Goal: Complete application form

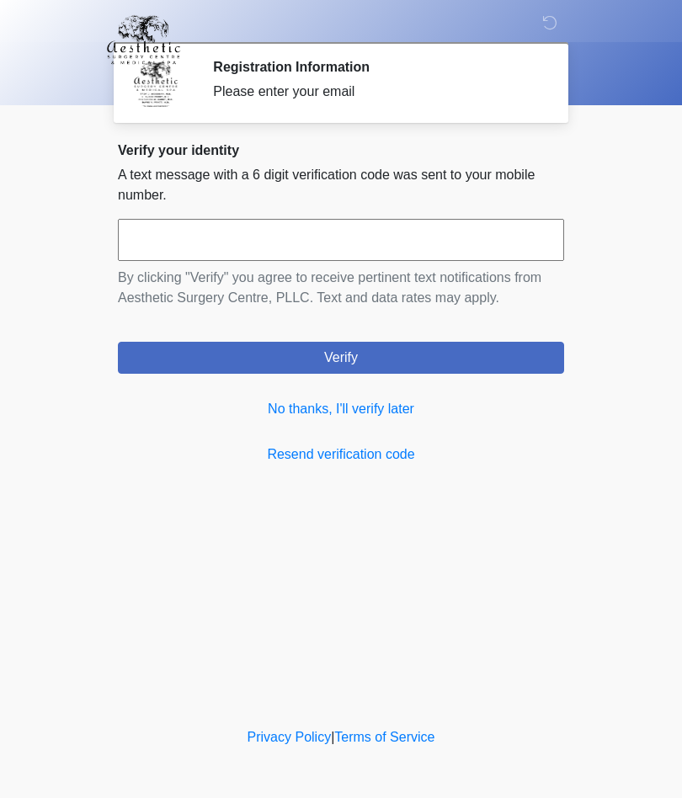
click at [403, 419] on link "No thanks, I'll verify later" at bounding box center [341, 409] width 446 height 20
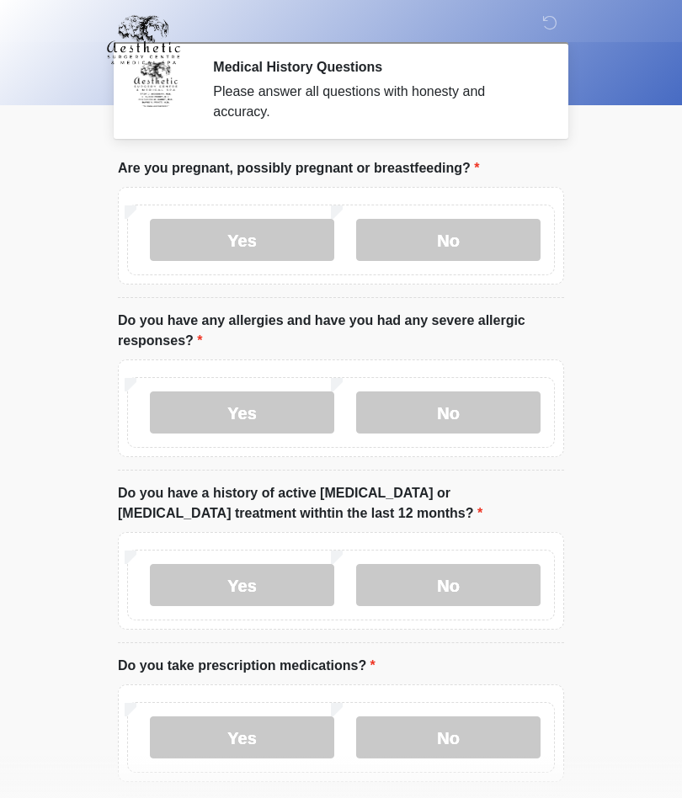
click at [462, 229] on label "No" at bounding box center [448, 240] width 184 height 42
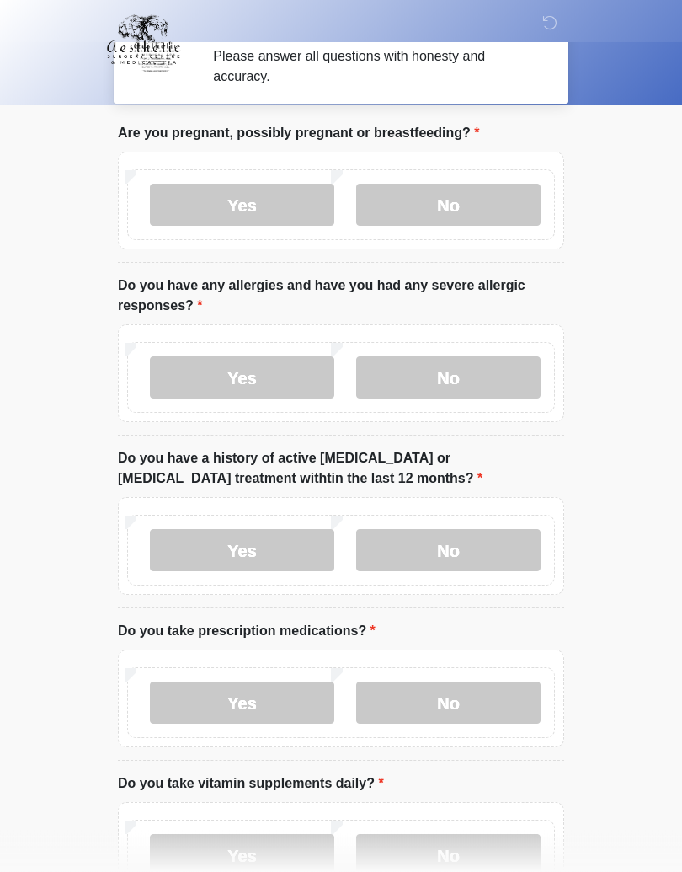
scroll to position [40, 0]
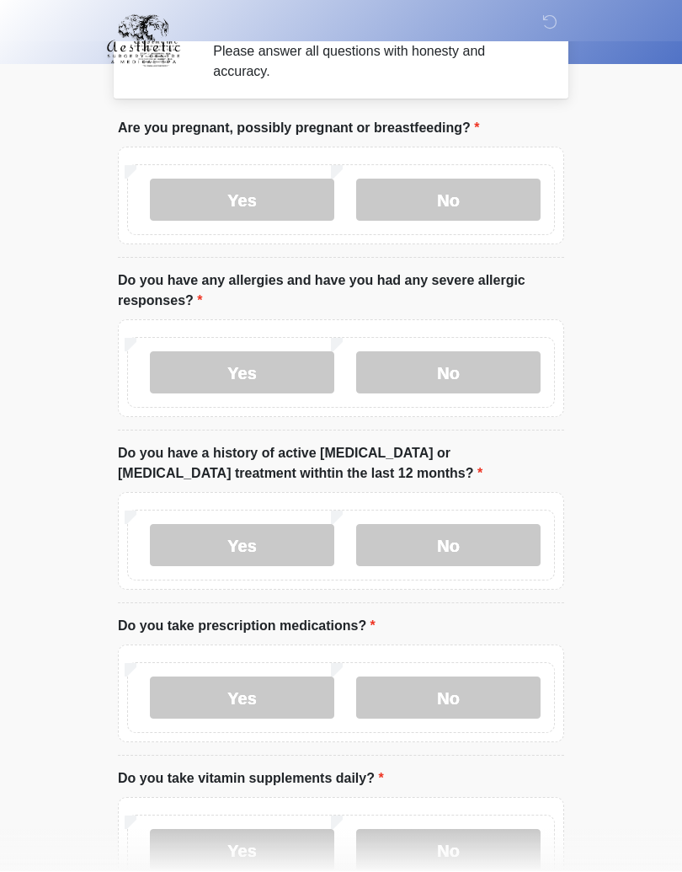
click at [499, 363] on label "No" at bounding box center [448, 373] width 184 height 42
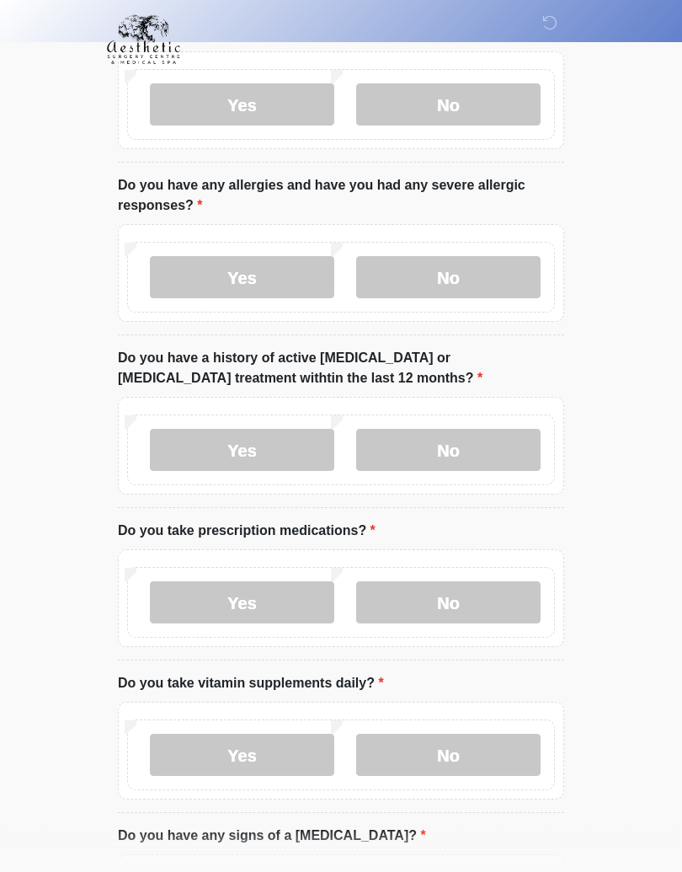
click at [497, 447] on label "No" at bounding box center [448, 450] width 184 height 42
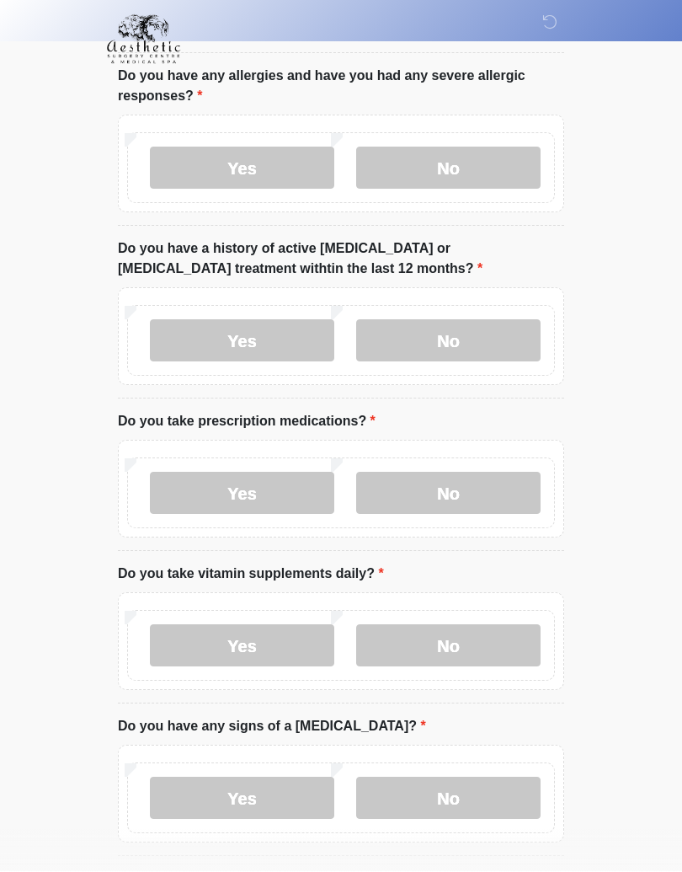
scroll to position [245, 0]
click at [177, 473] on label "Yes" at bounding box center [242, 493] width 184 height 42
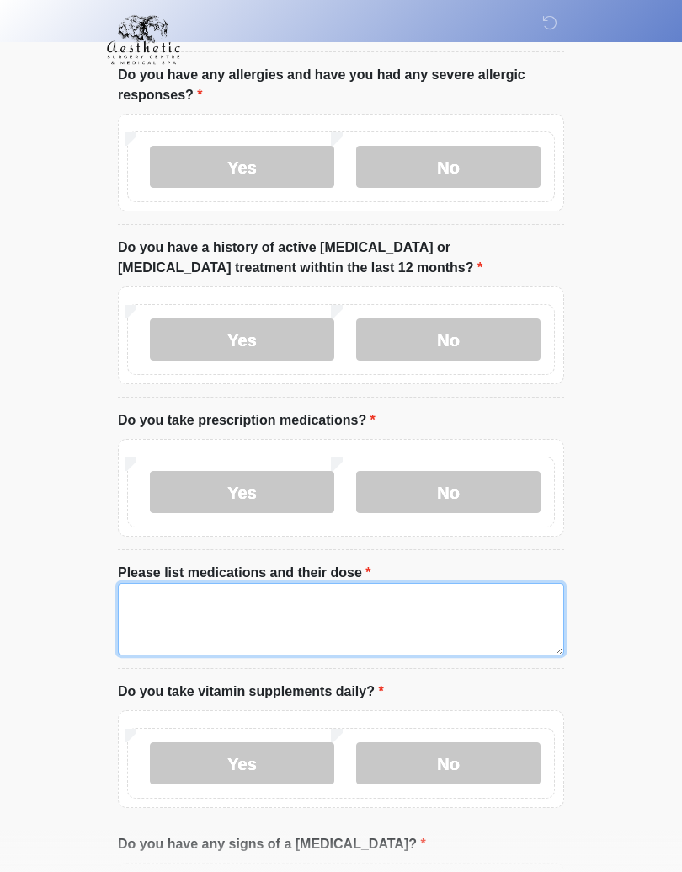
click at [299, 609] on textarea "Please list medications and their dose" at bounding box center [341, 619] width 446 height 72
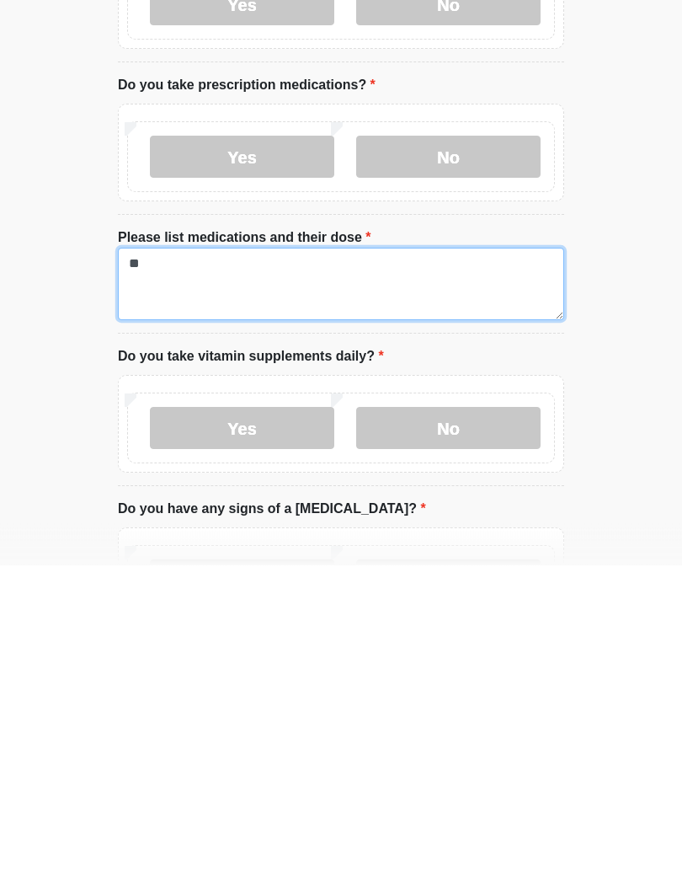
type textarea "*"
type textarea "**********"
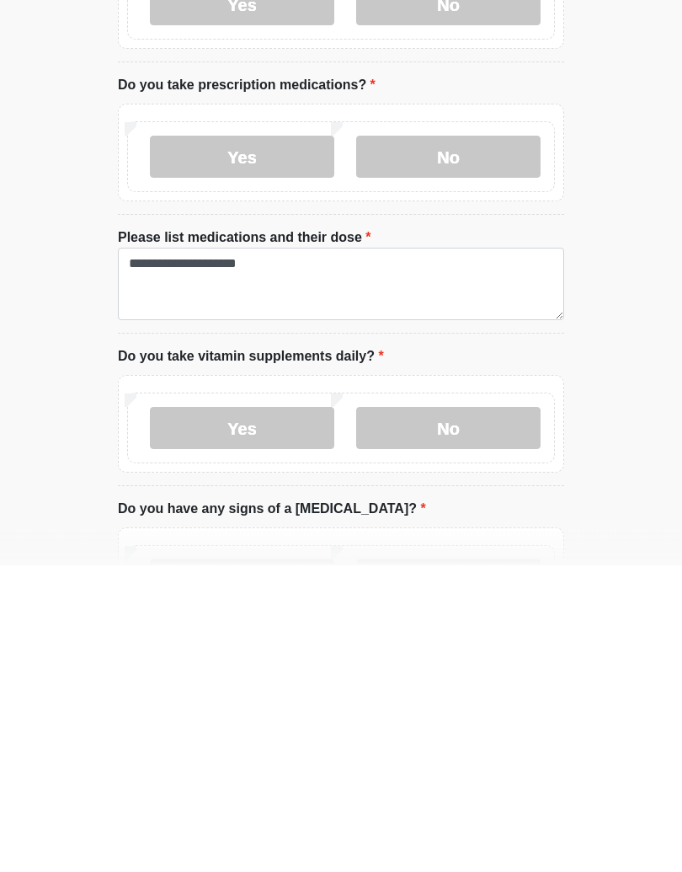
click at [287, 714] on label "Yes" at bounding box center [242, 735] width 184 height 42
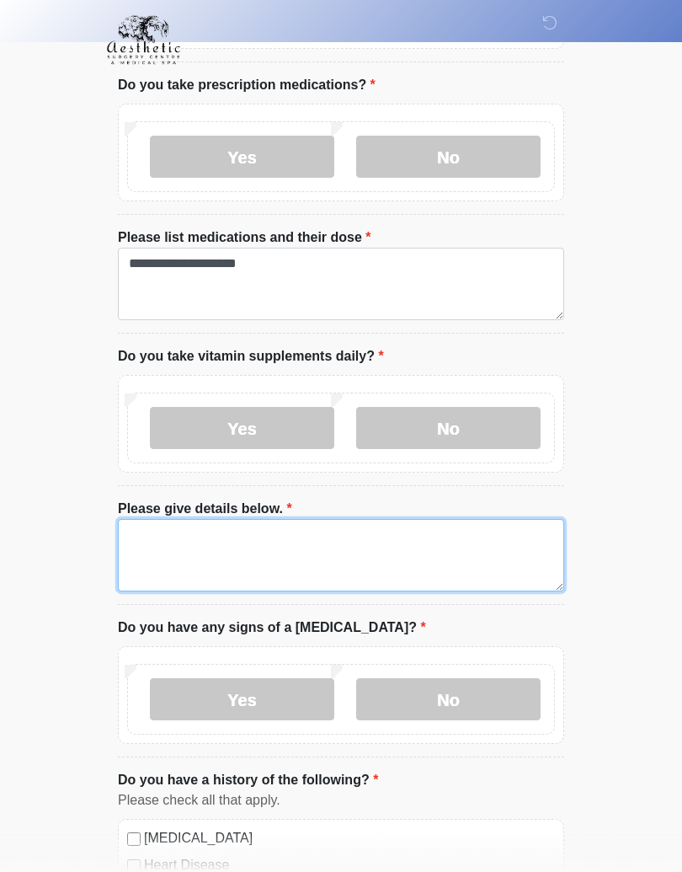
click at [273, 522] on textarea "Please give details below." at bounding box center [341, 555] width 446 height 72
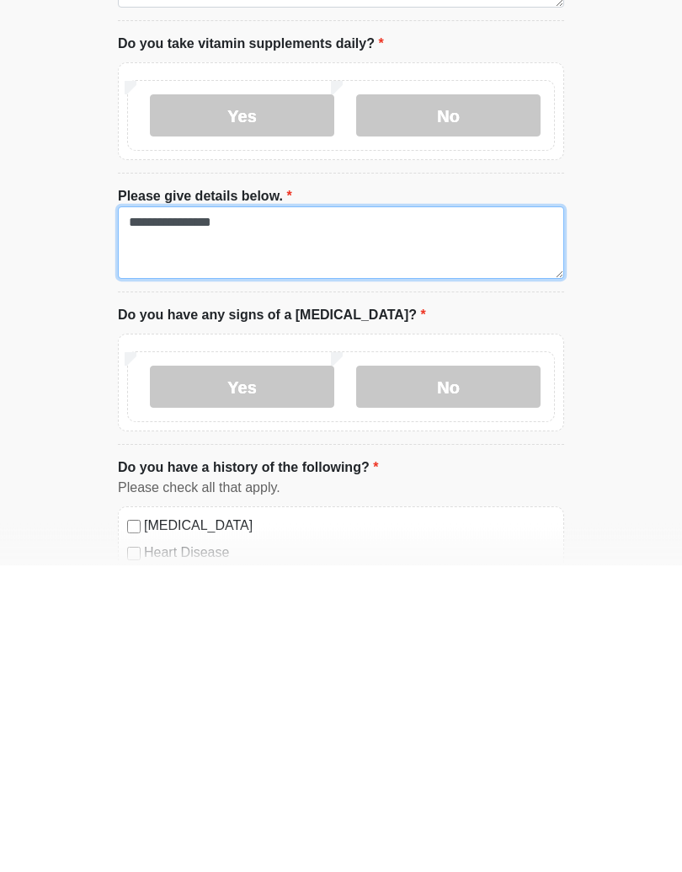
scroll to position [692, 0]
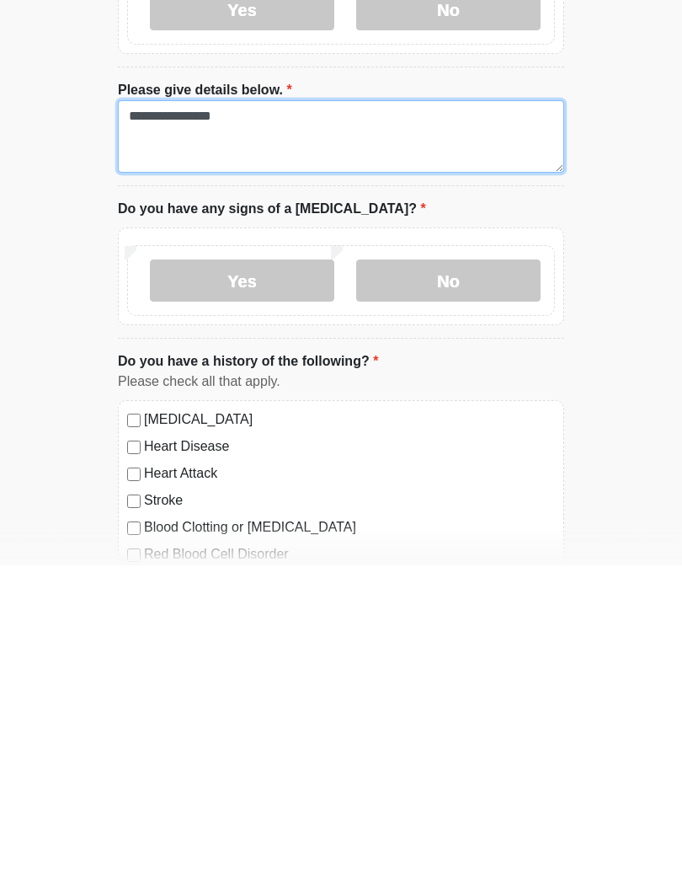
type textarea "**********"
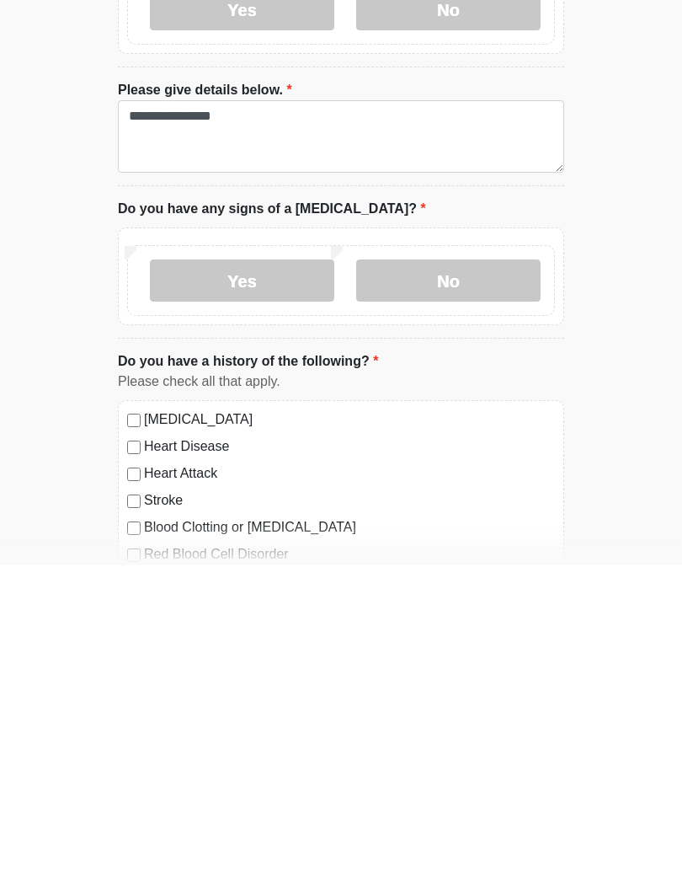
click at [471, 567] on label "No" at bounding box center [448, 588] width 184 height 42
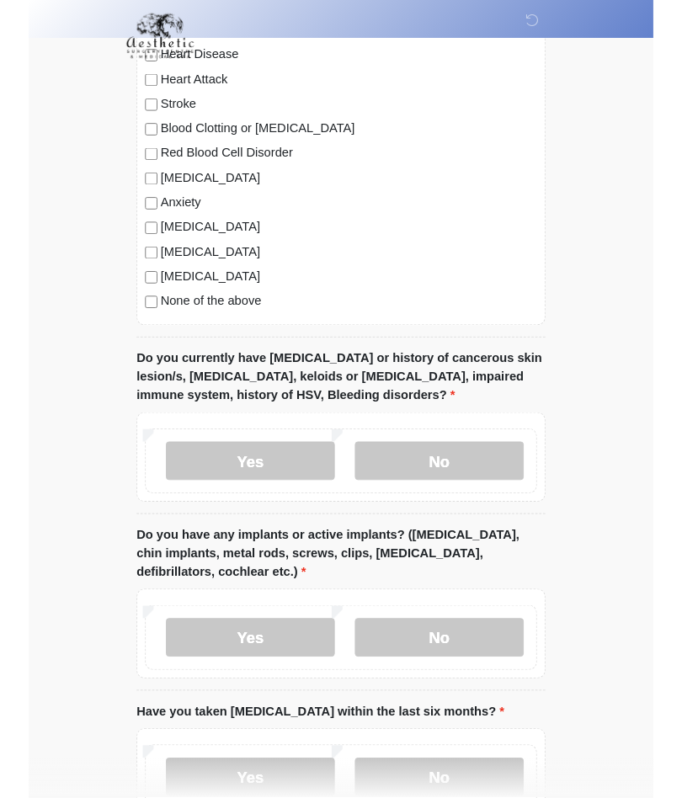
scroll to position [1458, 0]
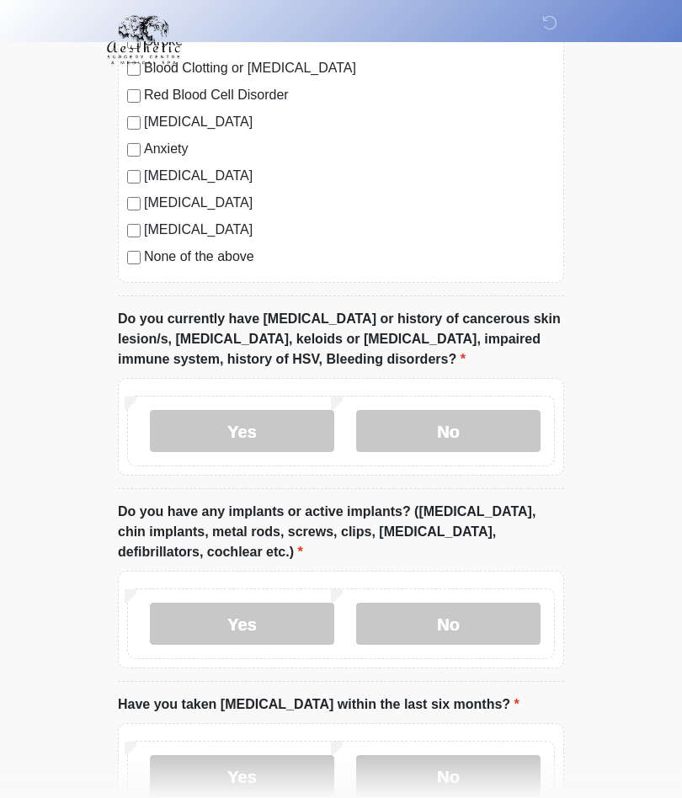
click at [458, 426] on label "No" at bounding box center [448, 431] width 184 height 42
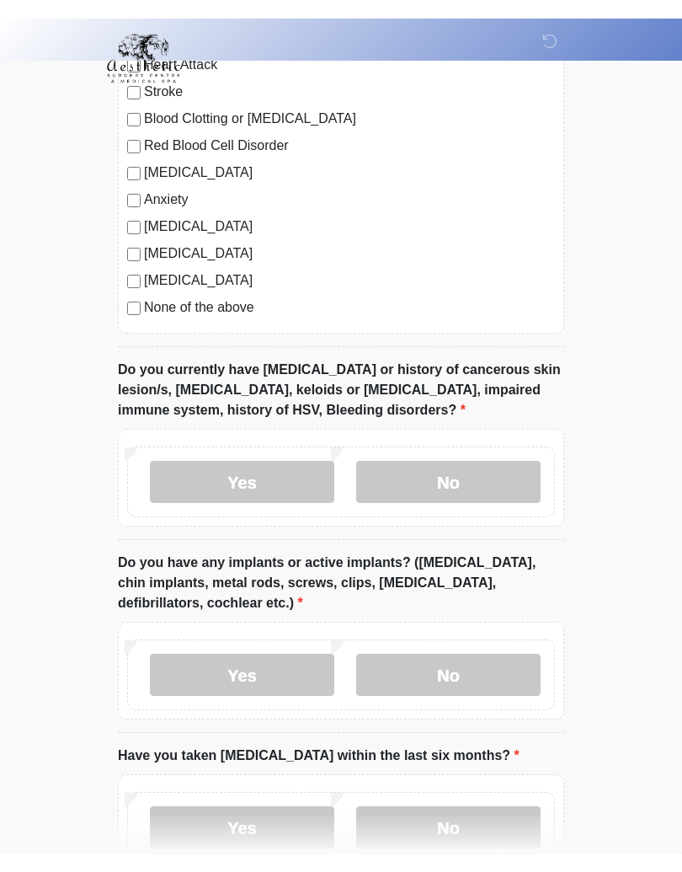
scroll to position [1390, 0]
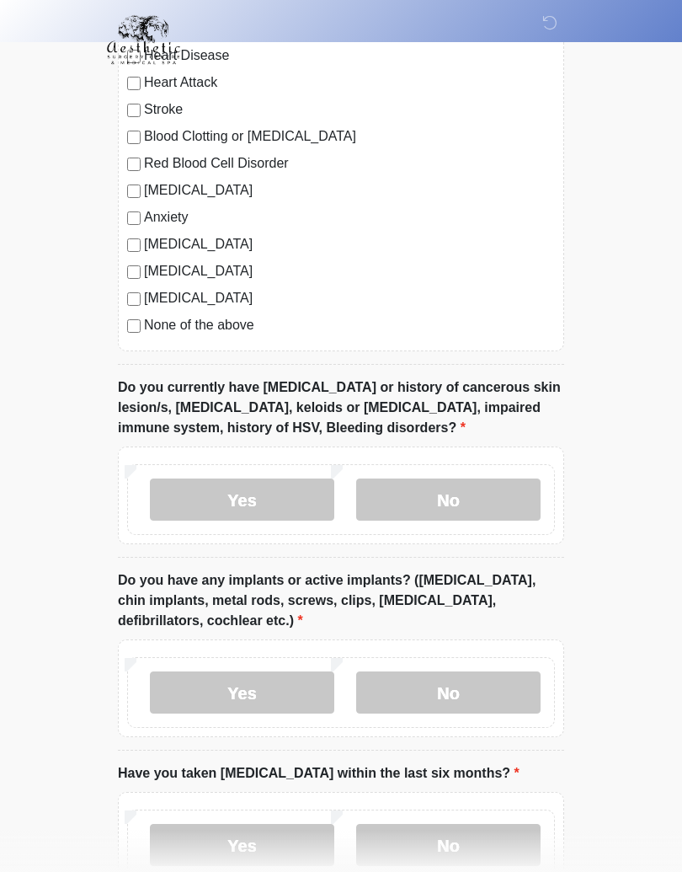
click at [136, 180] on div "Depression" at bounding box center [341, 190] width 428 height 20
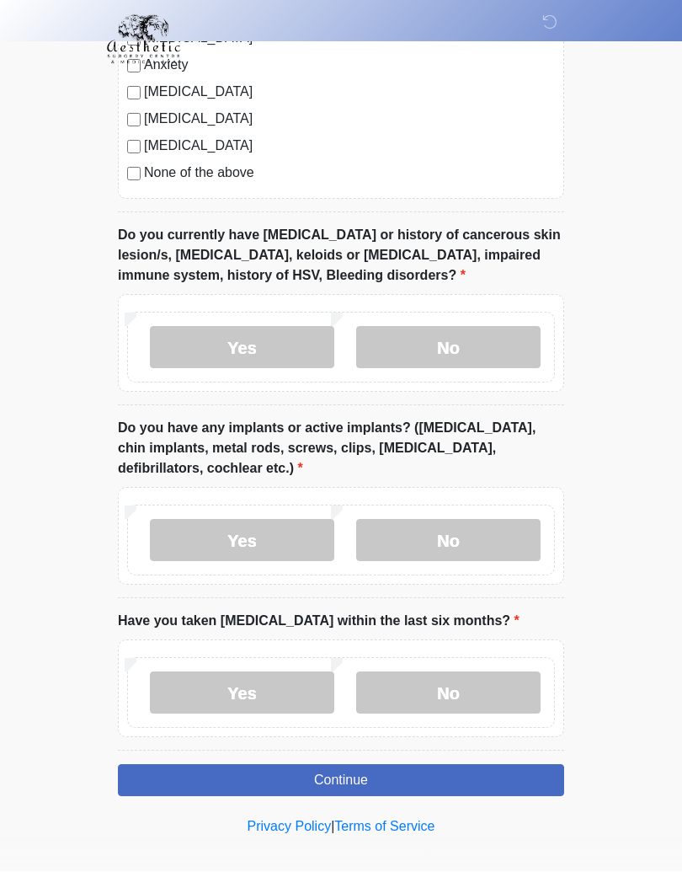
scroll to position [1542, 0]
click at [288, 520] on label "Yes" at bounding box center [242, 541] width 184 height 42
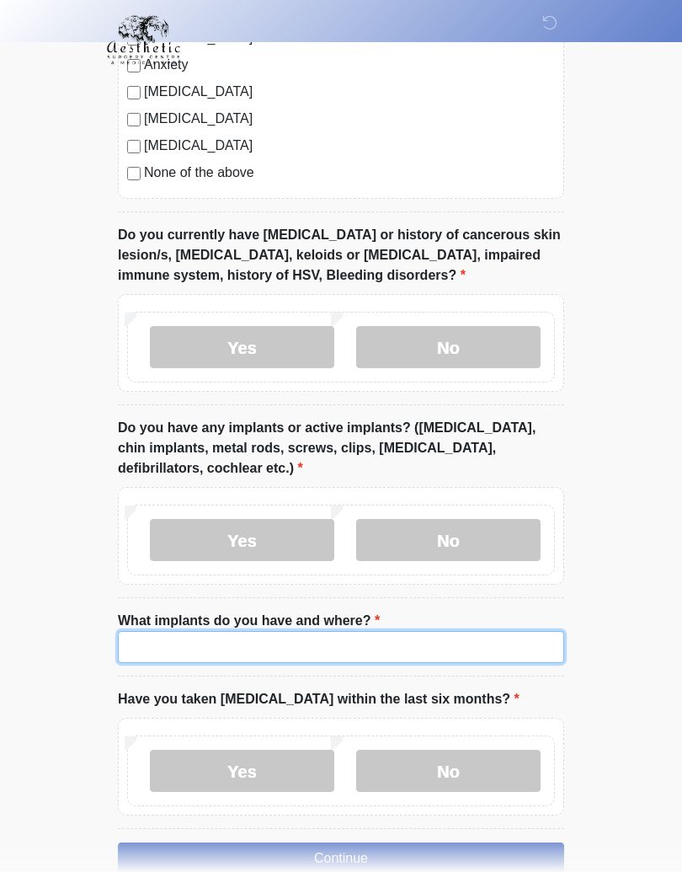
click at [312, 633] on input "What implants do you have and where?" at bounding box center [341, 647] width 446 height 32
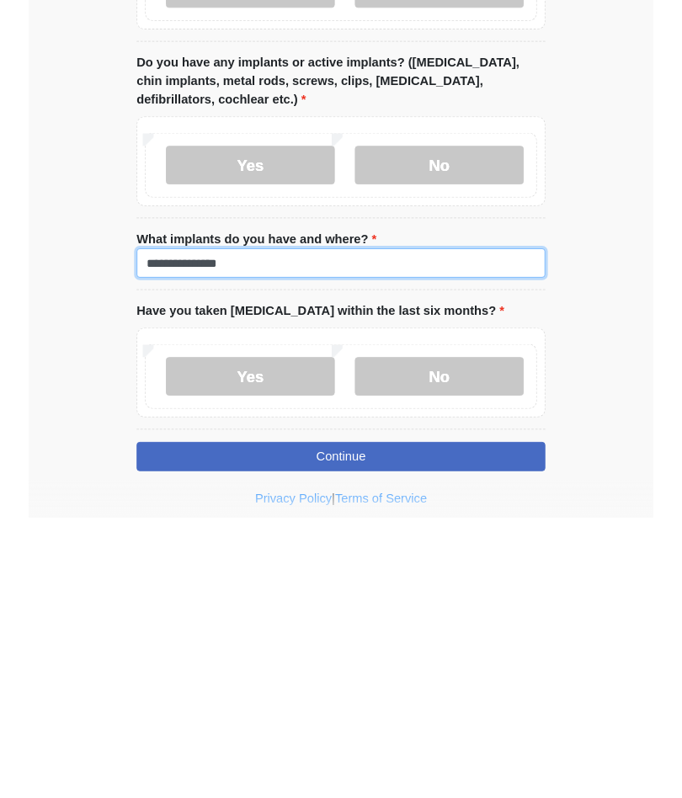
scroll to position [1704, 0]
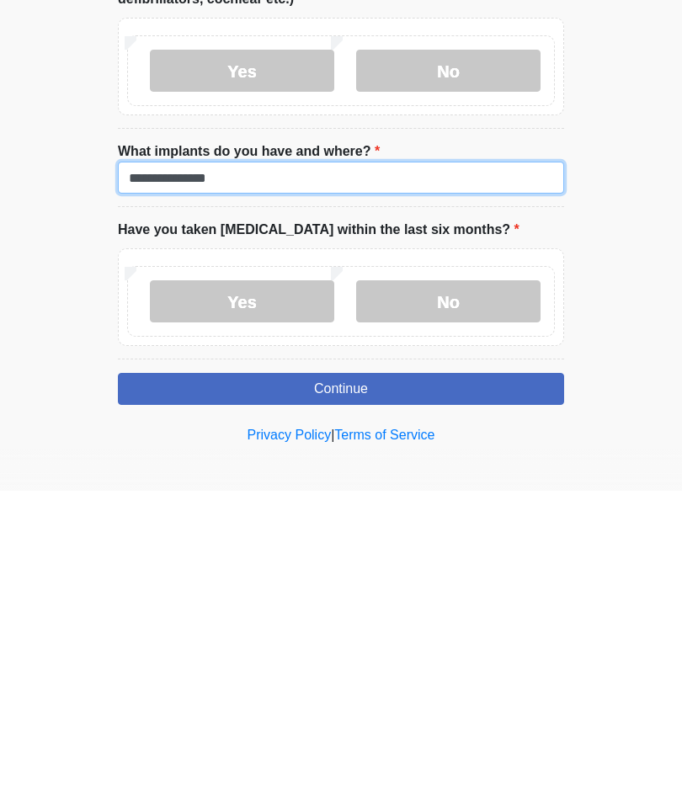
type input "**********"
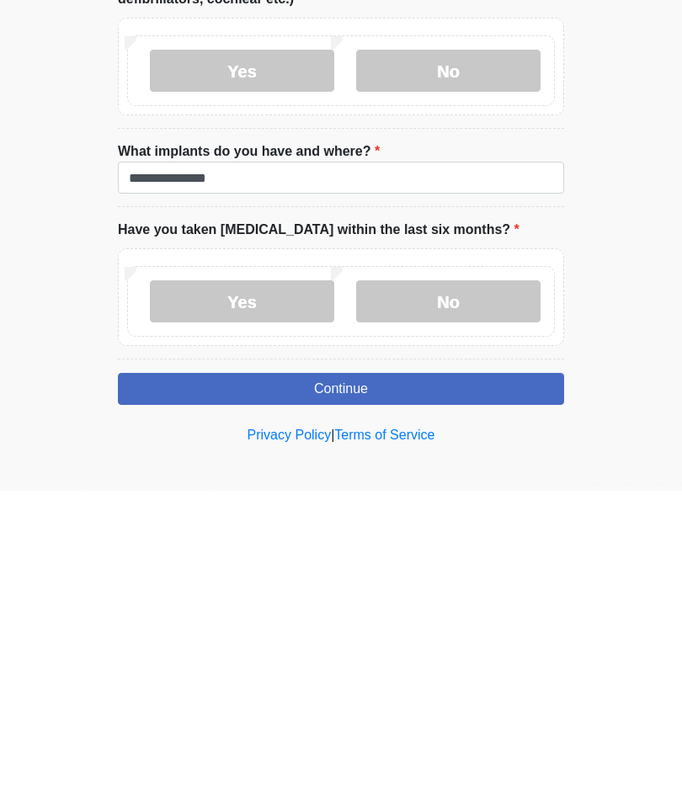
click at [456, 588] on label "No" at bounding box center [448, 609] width 184 height 42
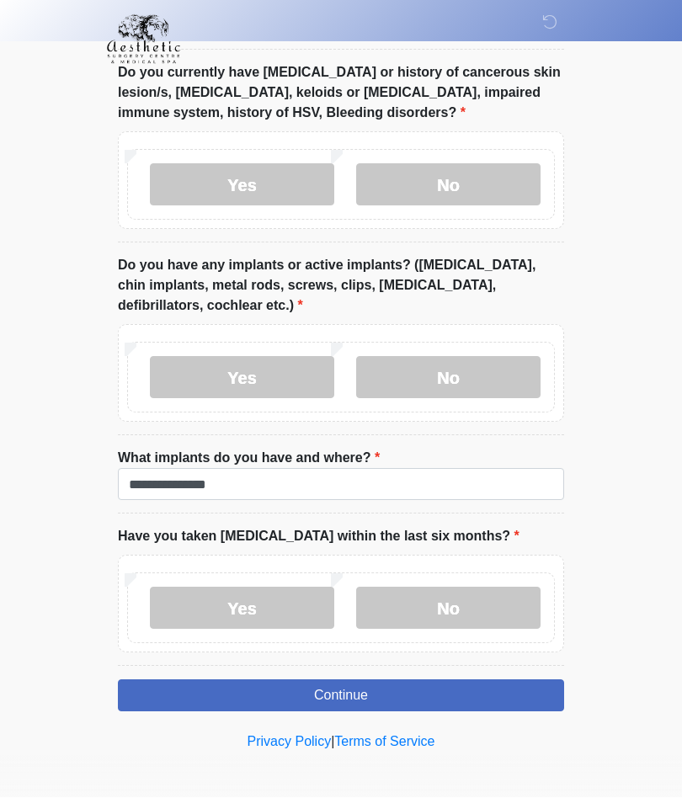
click at [430, 680] on button "Continue" at bounding box center [341, 696] width 446 height 32
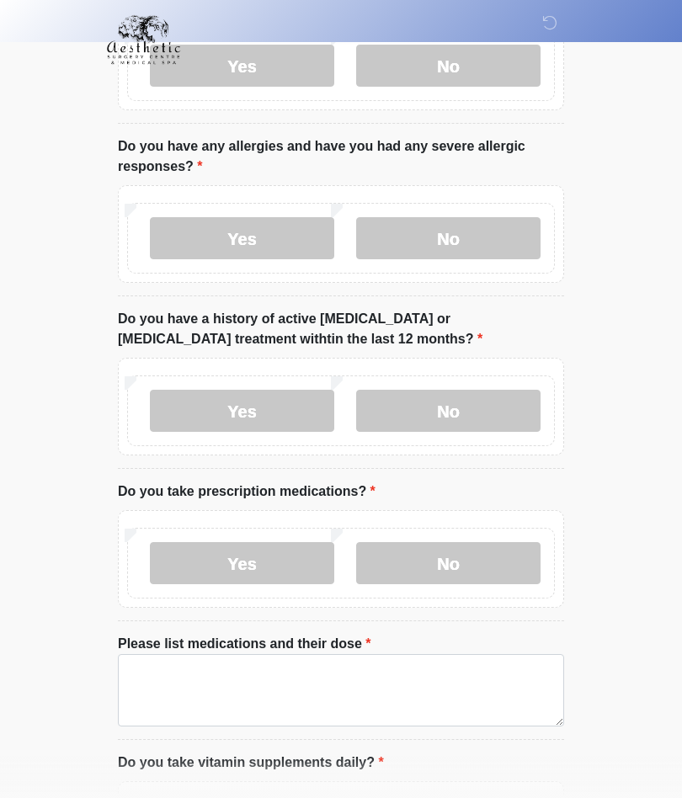
scroll to position [0, 0]
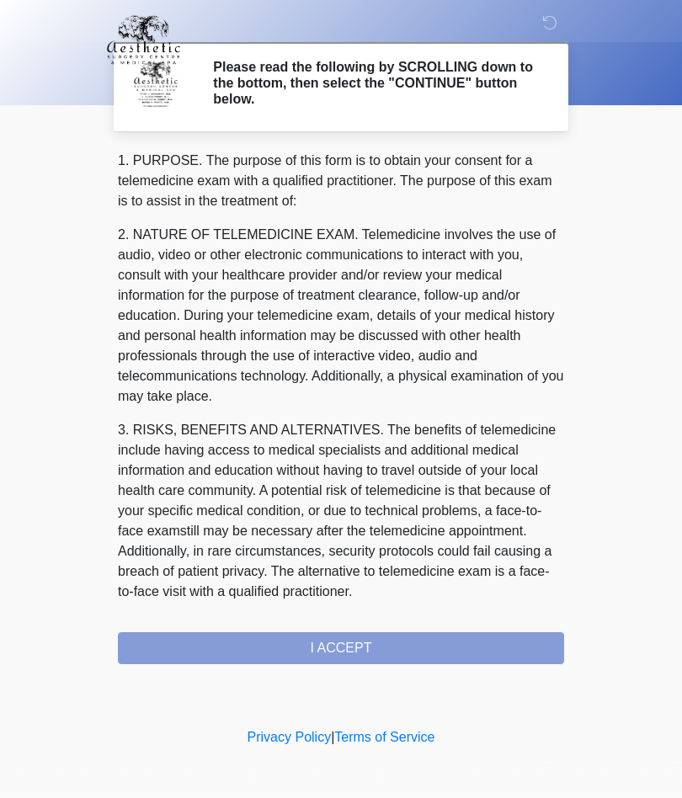
click at [473, 640] on div "1. PURPOSE. The purpose of this form is to obtain your consent for a telemedici…" at bounding box center [341, 408] width 446 height 514
click at [494, 639] on div "1. PURPOSE. The purpose of this form is to obtain your consent for a telemedici…" at bounding box center [341, 408] width 446 height 514
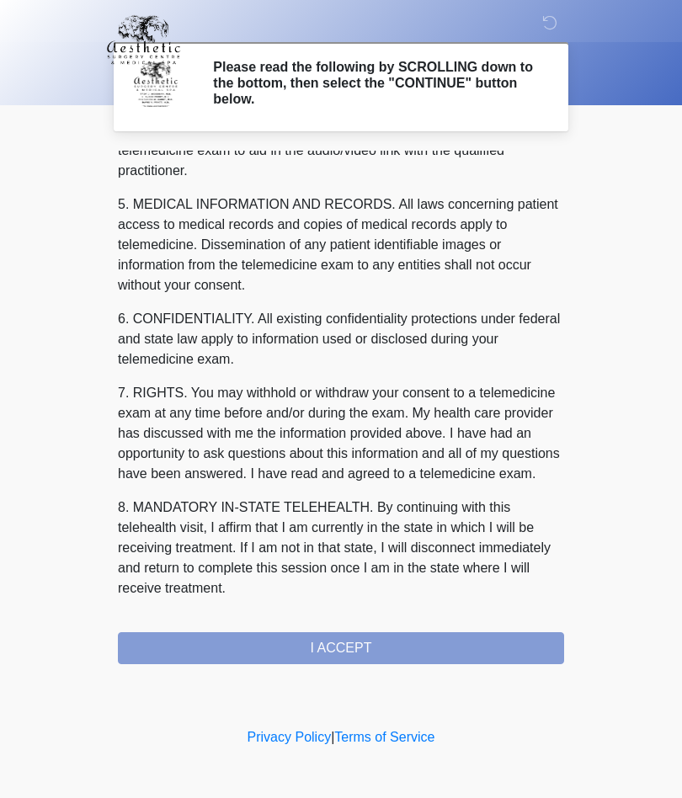
click at [452, 637] on button "I ACCEPT" at bounding box center [341, 648] width 446 height 32
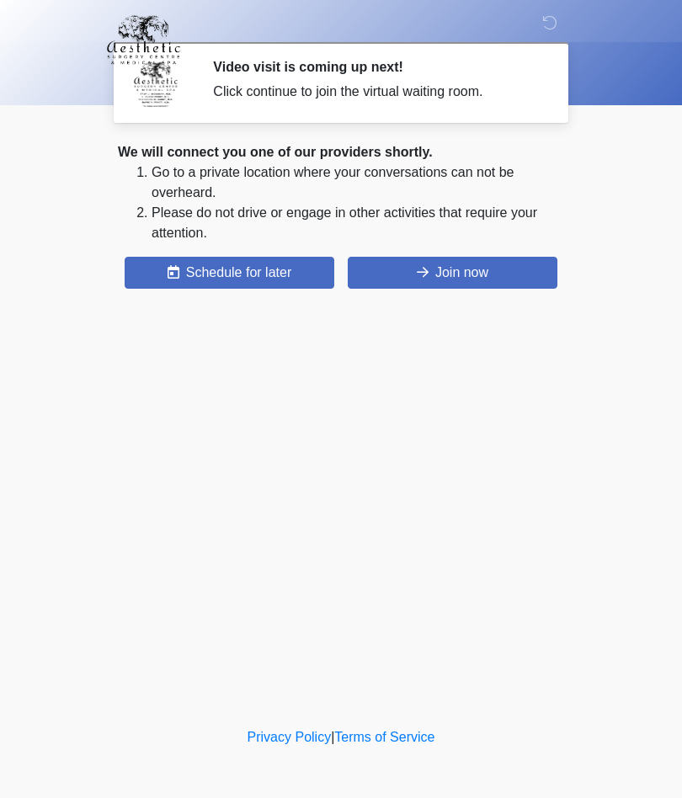
click at [489, 267] on button "Join now" at bounding box center [453, 273] width 210 height 32
